Goal: Transaction & Acquisition: Book appointment/travel/reservation

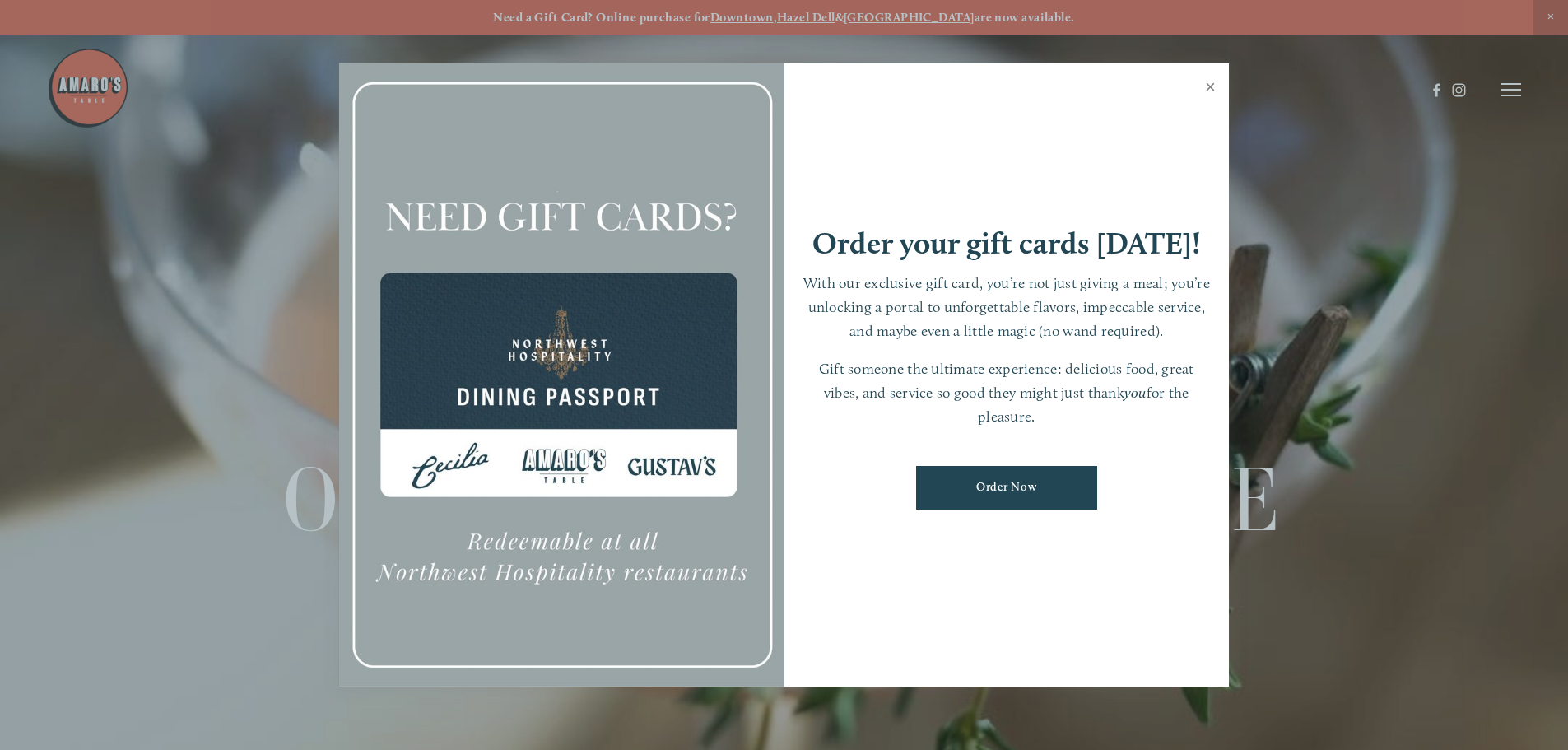
click at [1215, 85] on link "Close" at bounding box center [1210, 89] width 32 height 46
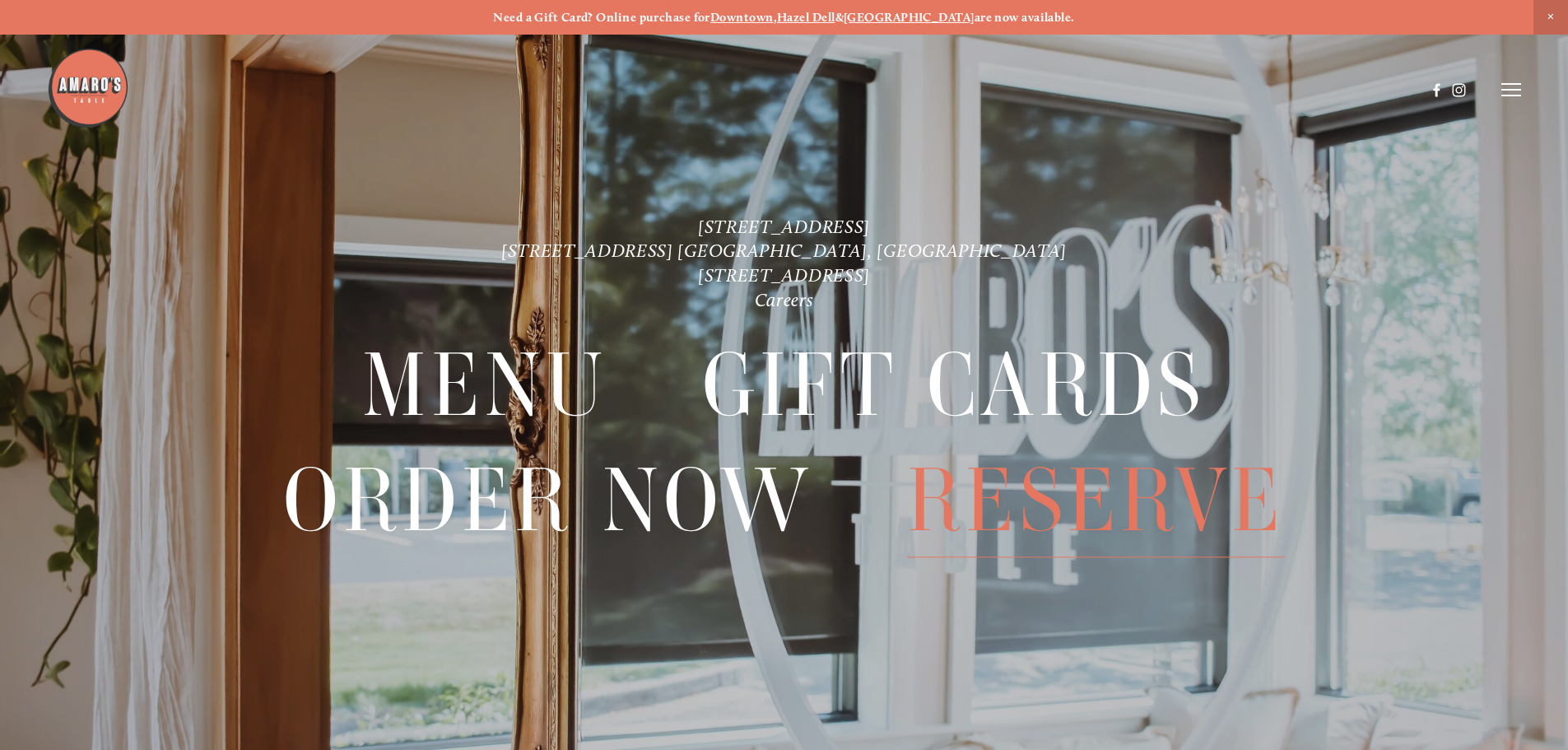
click at [1070, 490] on span "Reserve" at bounding box center [1096, 501] width 378 height 113
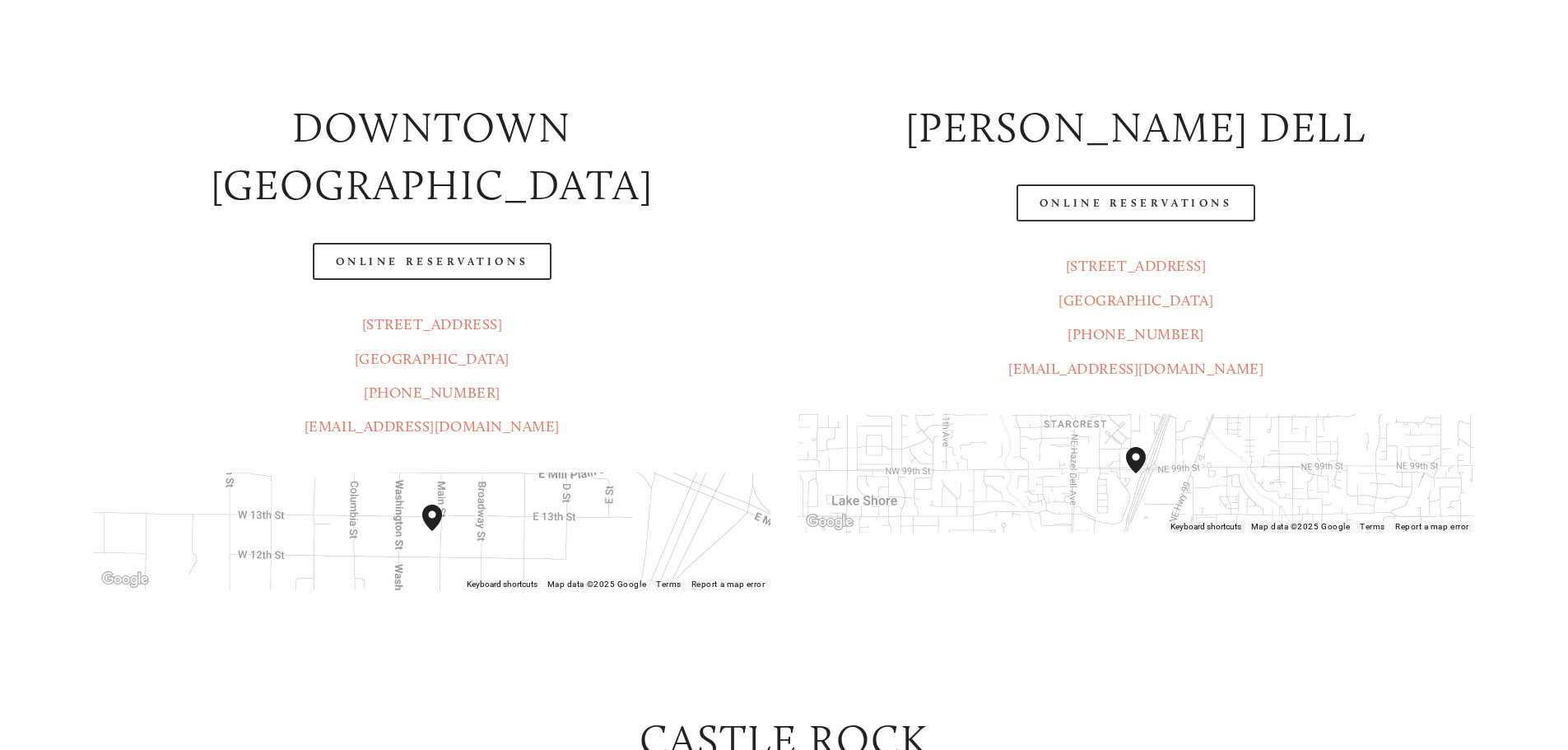
scroll to position [330, 0]
click at [1093, 262] on link "[STREET_ADDRESS]" at bounding box center [1136, 264] width 140 height 18
click at [459, 314] on link "[STREET_ADDRESS]" at bounding box center [433, 323] width 140 height 18
click at [1108, 196] on link "Online Reservations" at bounding box center [1136, 202] width 238 height 38
click at [1132, 201] on link "Online Reservations" at bounding box center [1136, 202] width 238 height 38
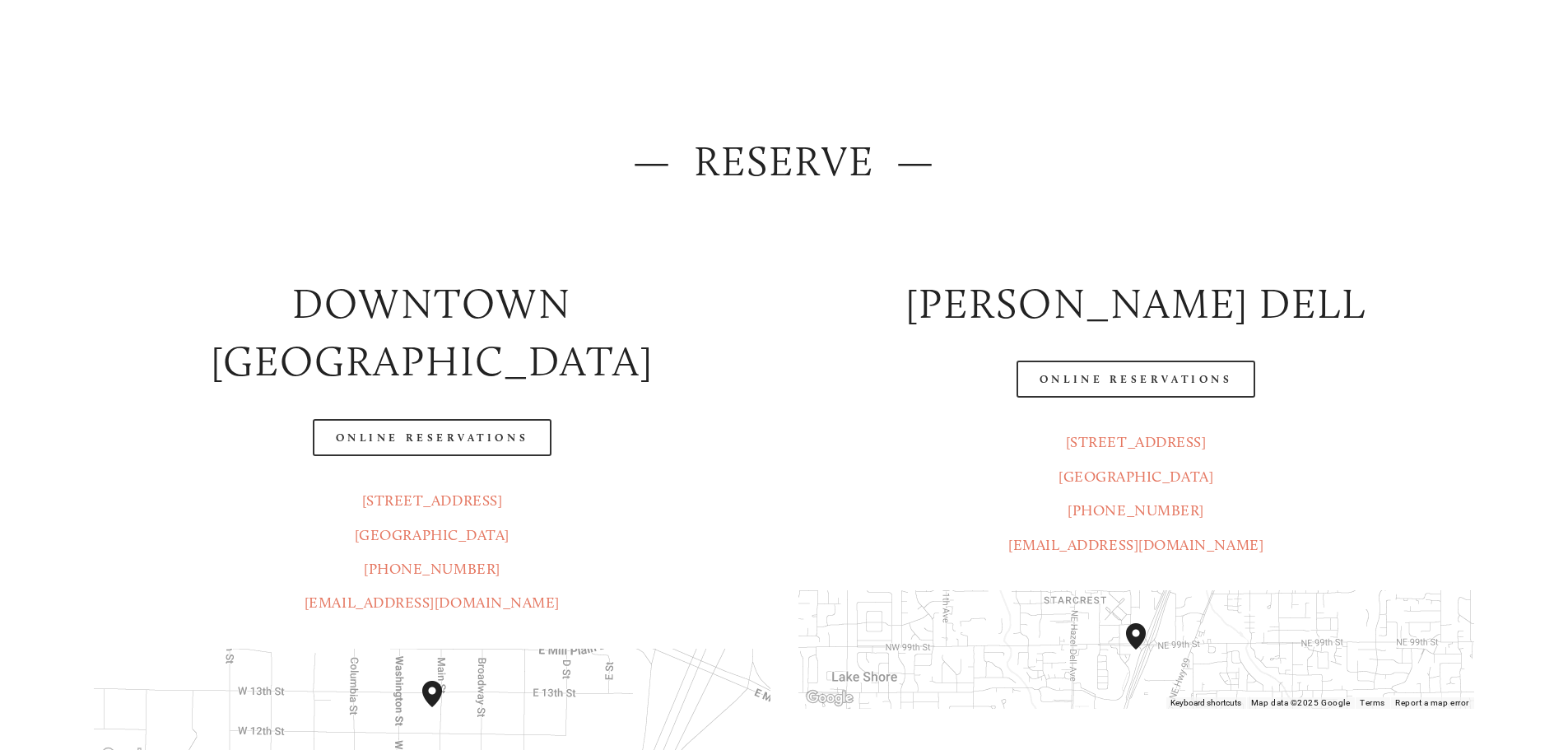
scroll to position [0, 0]
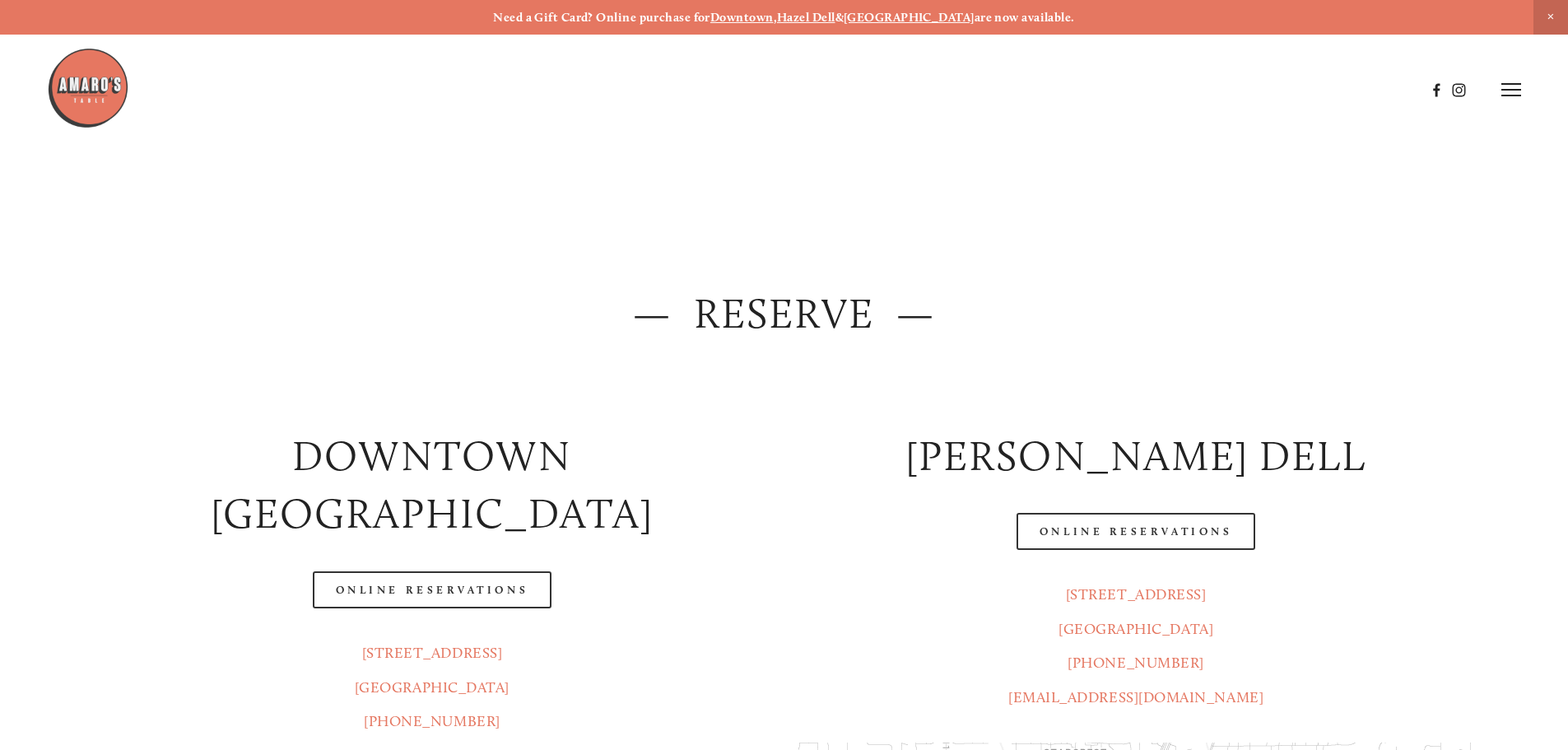
click at [106, 83] on img at bounding box center [88, 88] width 83 height 83
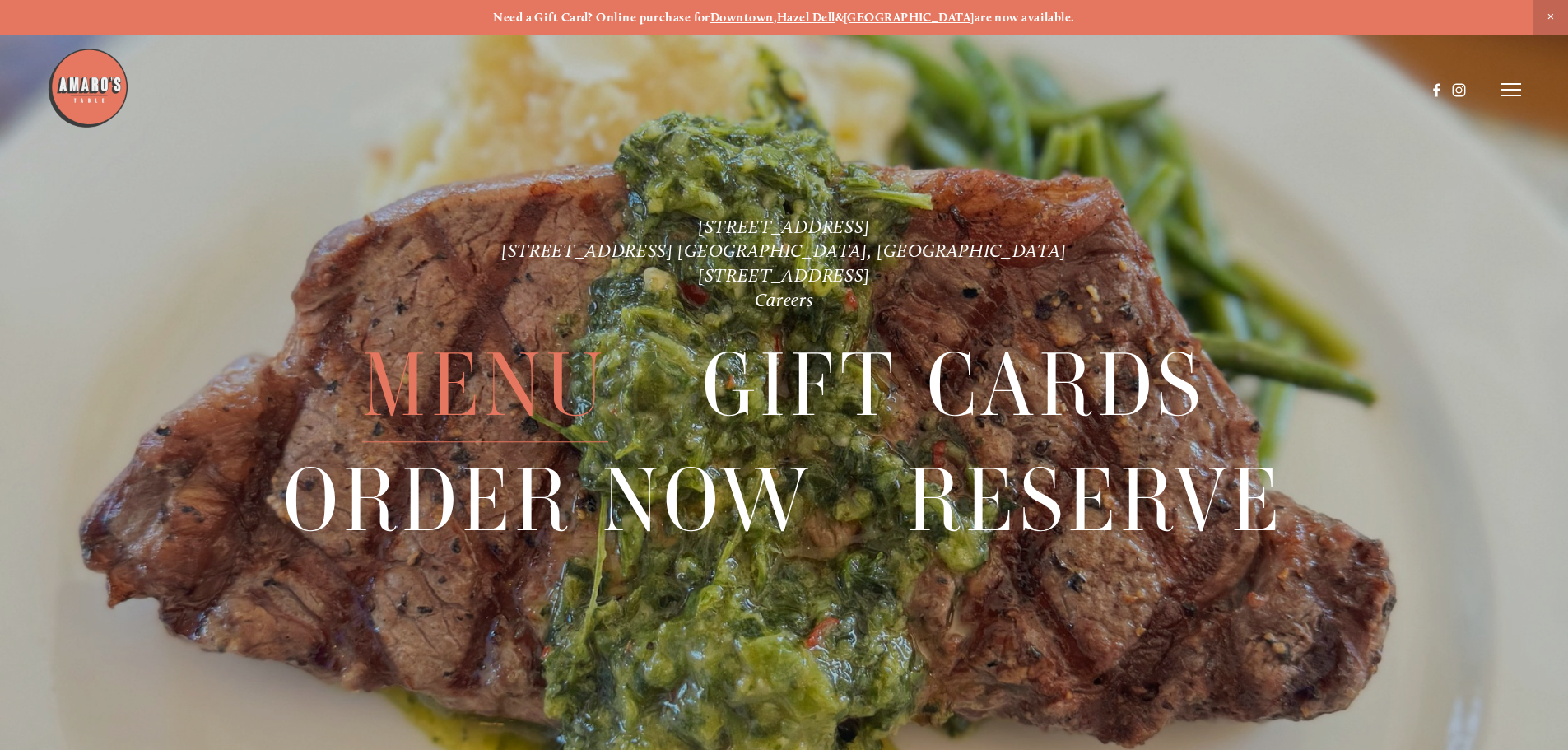
click at [471, 382] on span "Menu" at bounding box center [485, 387] width 245 height 113
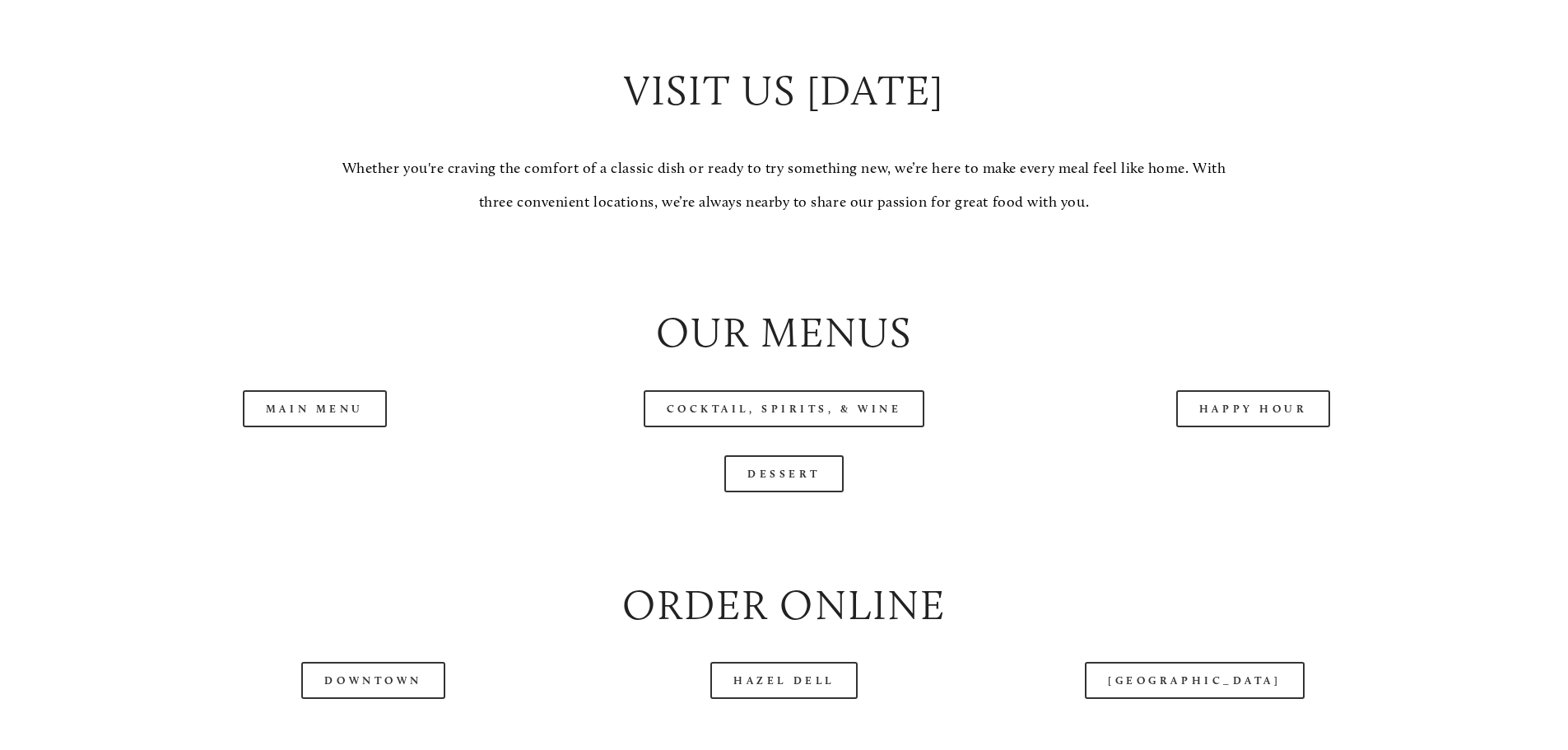
scroll to position [1729, 0]
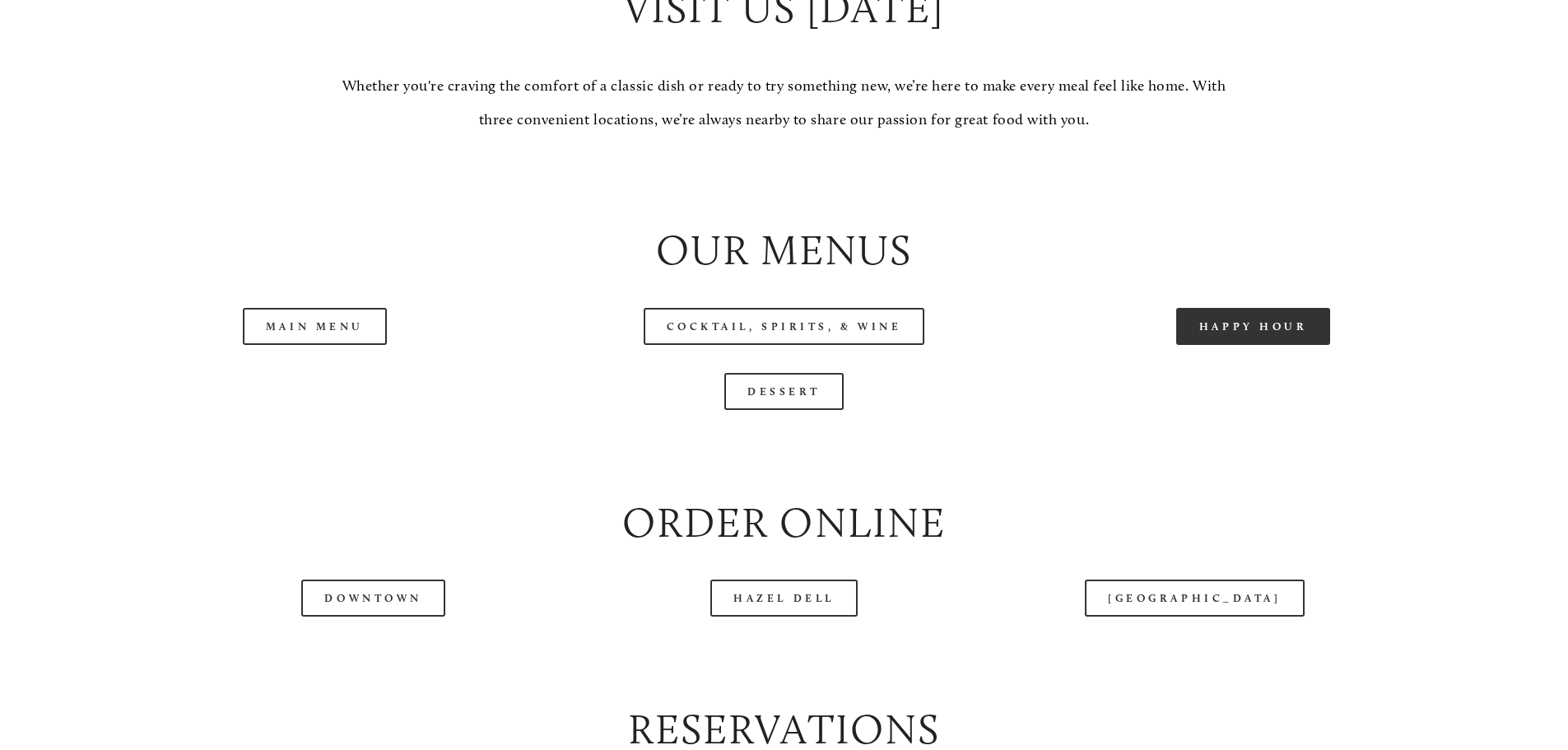
click at [1272, 345] on link "Happy Hour" at bounding box center [1254, 326] width 155 height 38
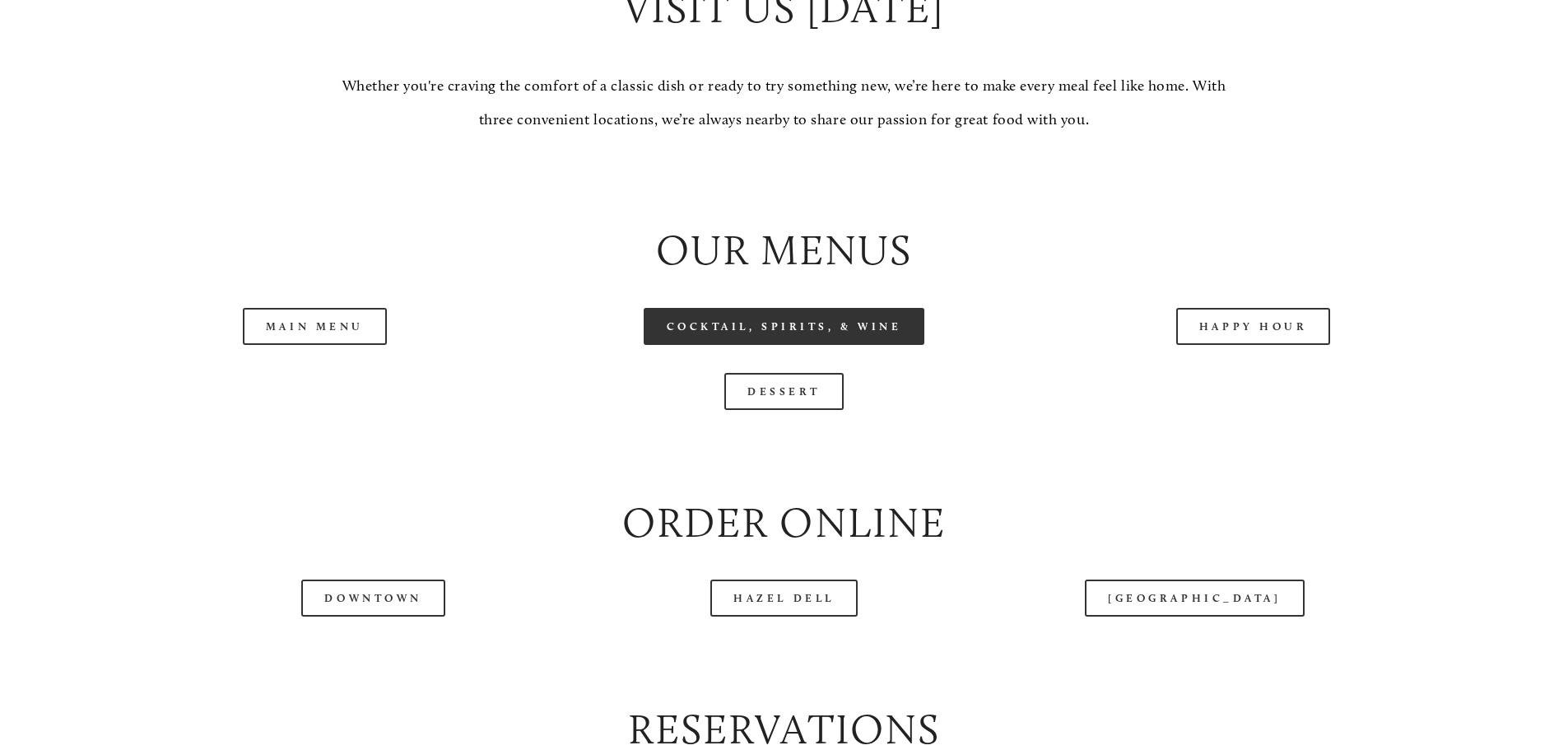
click at [761, 345] on link "Cocktail, Spirits, & Wine" at bounding box center [784, 326] width 282 height 38
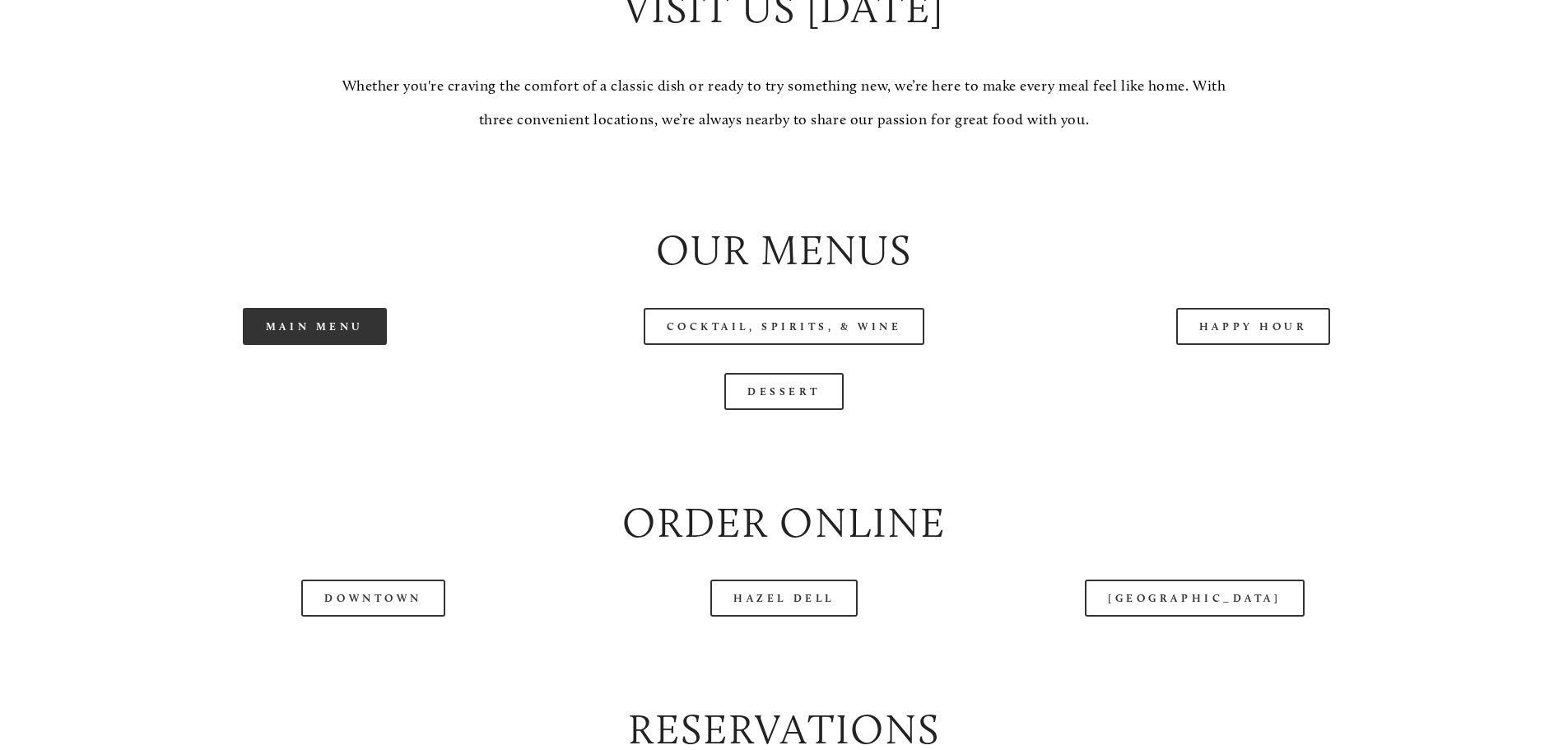
click at [304, 345] on link "Main Menu" at bounding box center [315, 326] width 144 height 38
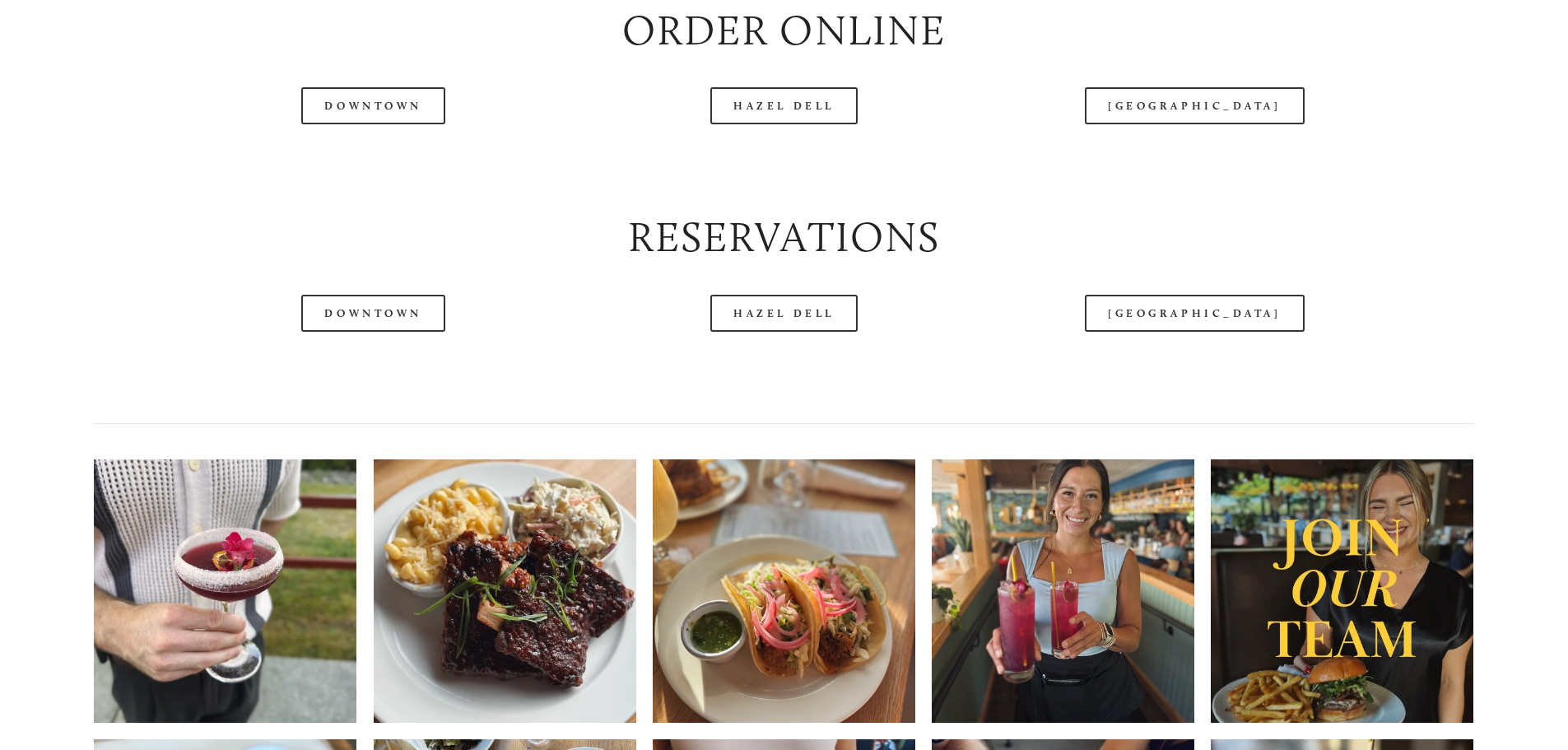
scroll to position [2223, 0]
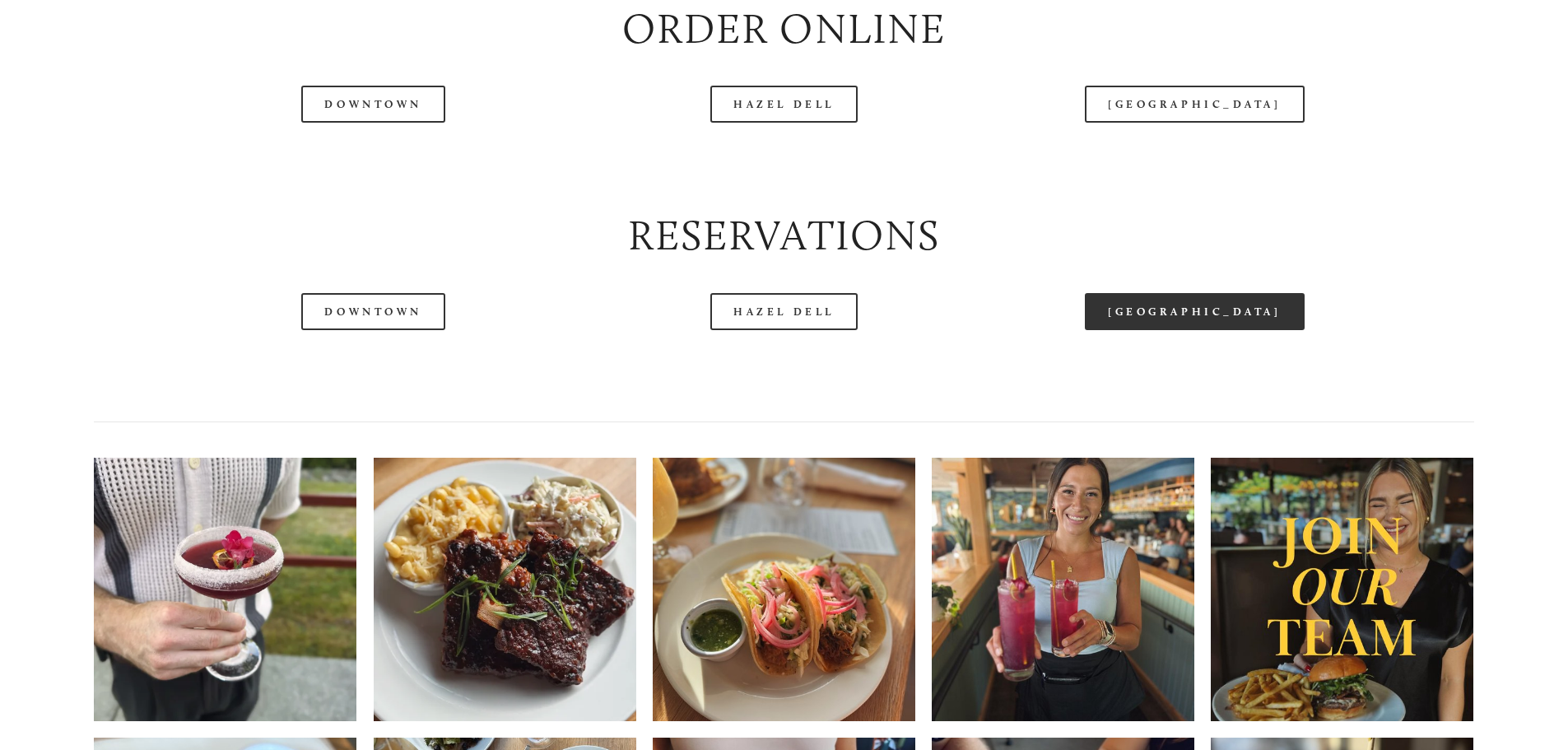
click at [1194, 330] on link "[GEOGRAPHIC_DATA]" at bounding box center [1195, 312] width 219 height 38
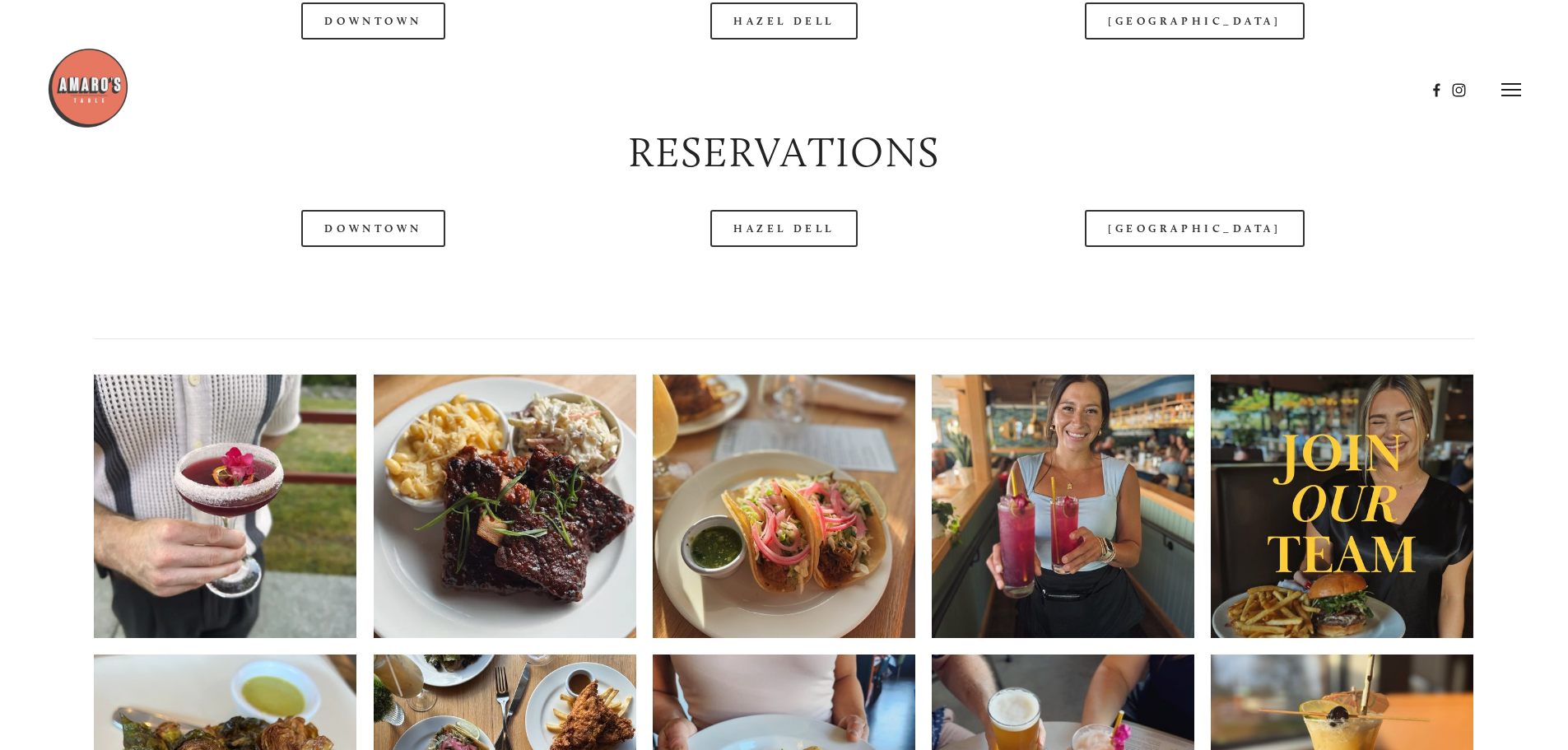
scroll to position [2140, 0]
